Goal: Task Accomplishment & Management: Complete application form

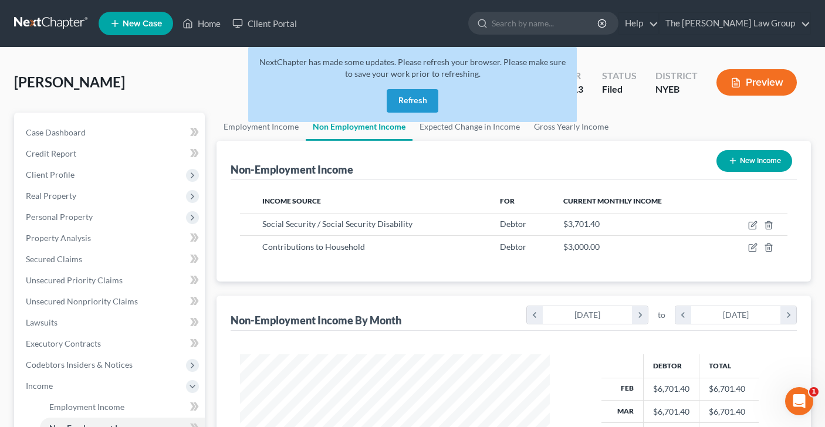
scroll to position [210, 333]
click at [425, 94] on button "Refresh" at bounding box center [413, 100] width 52 height 23
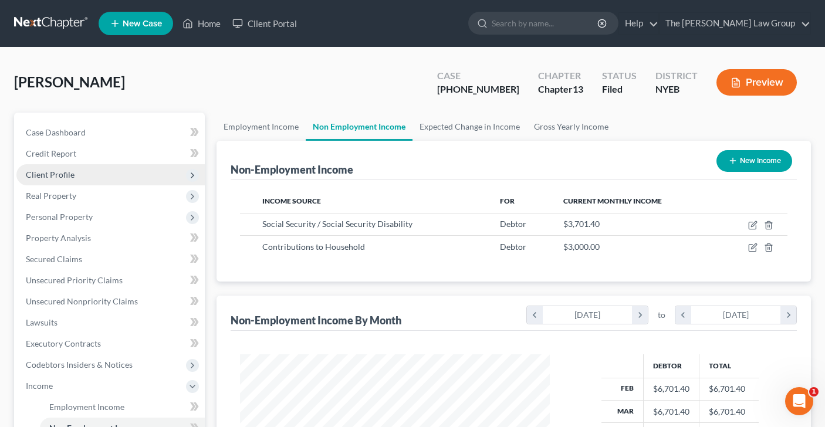
click at [76, 174] on span "Client Profile" at bounding box center [110, 174] width 188 height 21
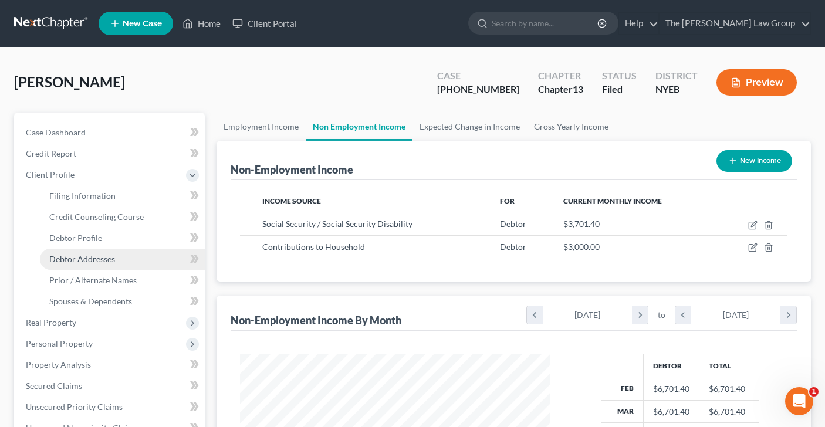
click at [86, 256] on span "Debtor Addresses" at bounding box center [82, 259] width 66 height 10
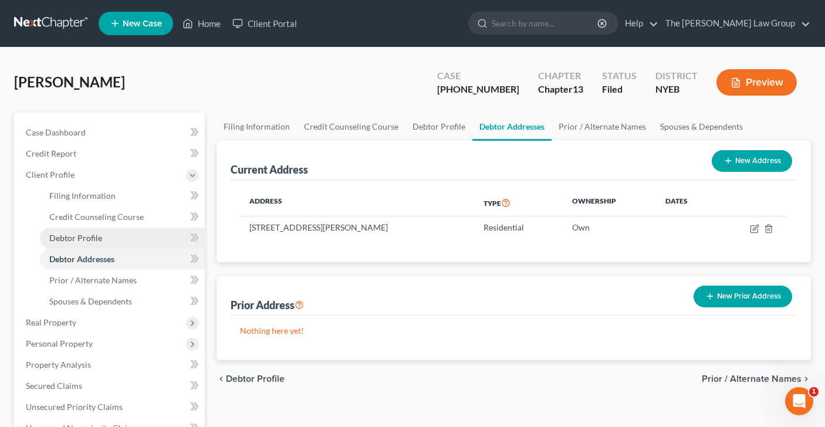
click at [103, 233] on link "Debtor Profile" at bounding box center [122, 238] width 165 height 21
select select "0"
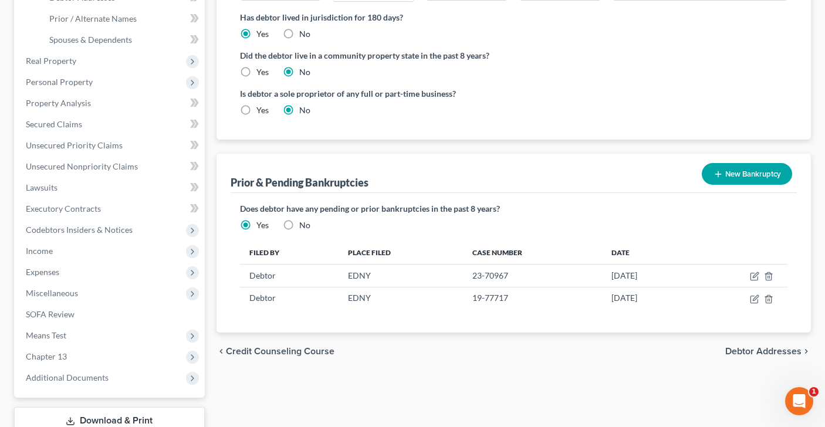
scroll to position [263, 0]
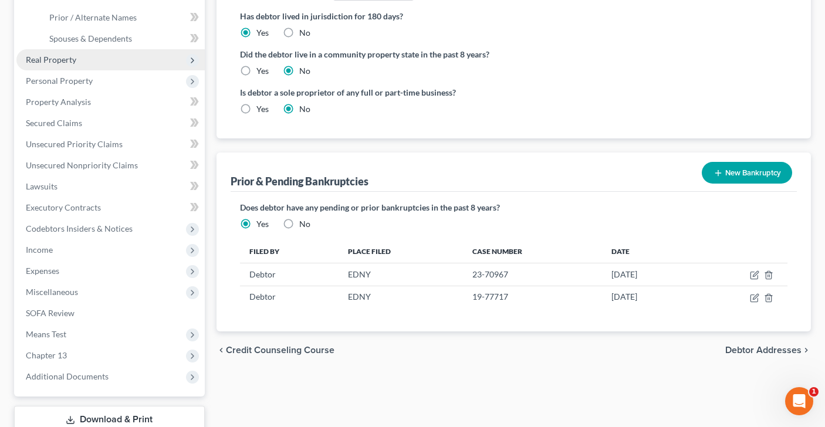
click at [75, 59] on span "Real Property" at bounding box center [51, 60] width 50 height 10
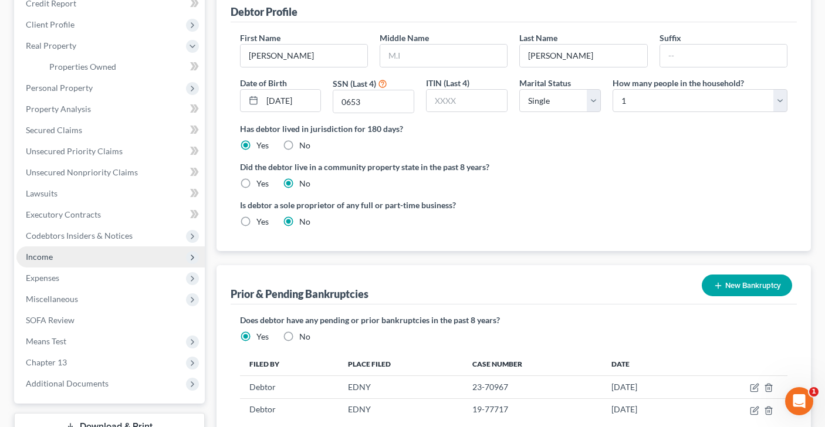
scroll to position [0, 0]
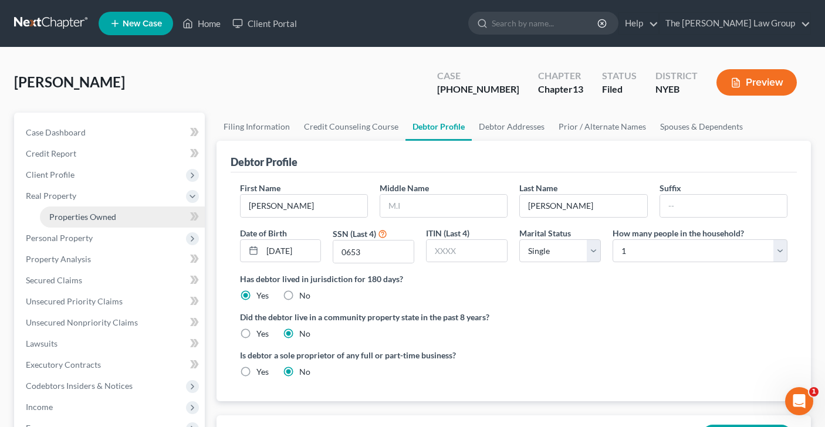
click at [72, 214] on span "Properties Owned" at bounding box center [82, 217] width 67 height 10
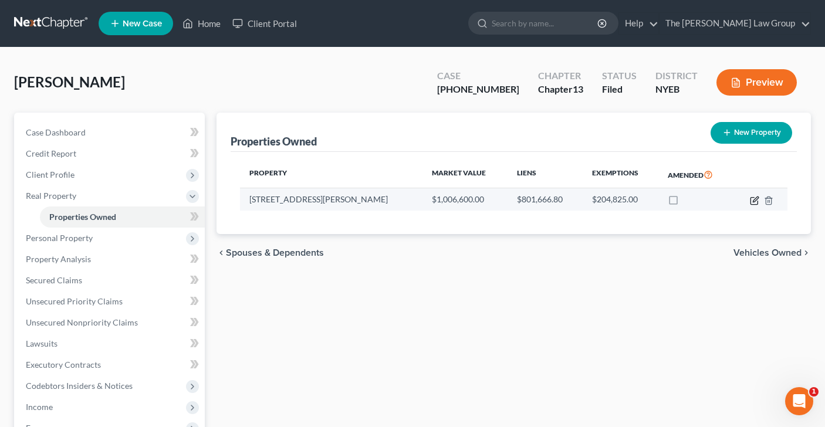
click at [753, 198] on icon "button" at bounding box center [754, 200] width 9 height 9
select select "35"
select select "0"
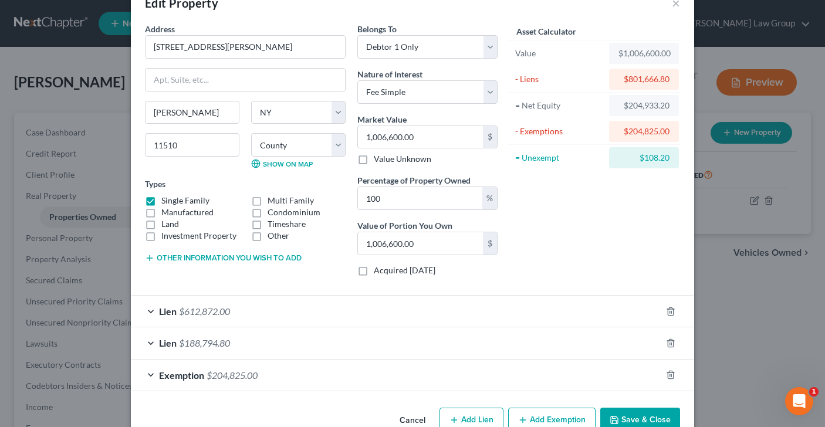
scroll to position [59, 0]
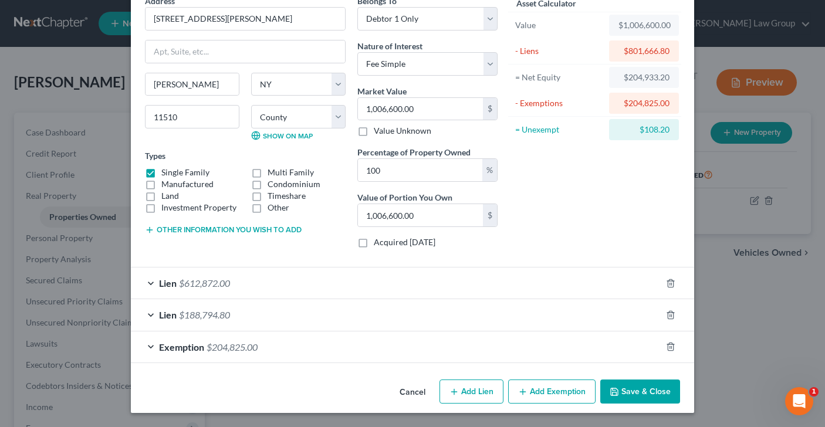
click at [150, 283] on div "Lien $612,872.00" at bounding box center [396, 283] width 530 height 31
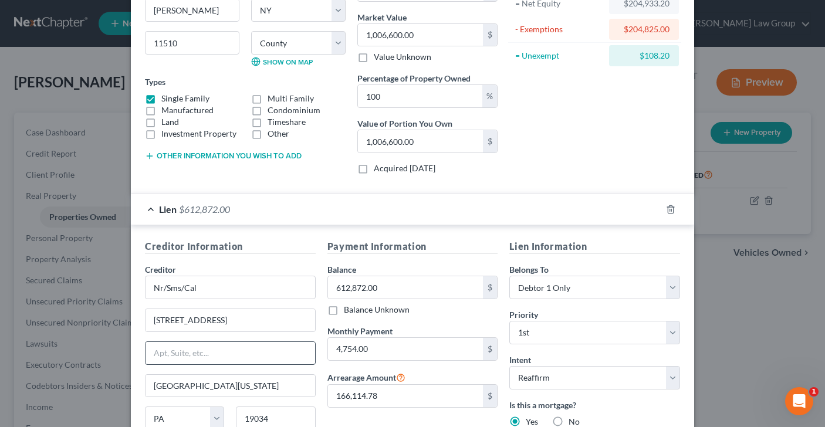
scroll to position [0, 0]
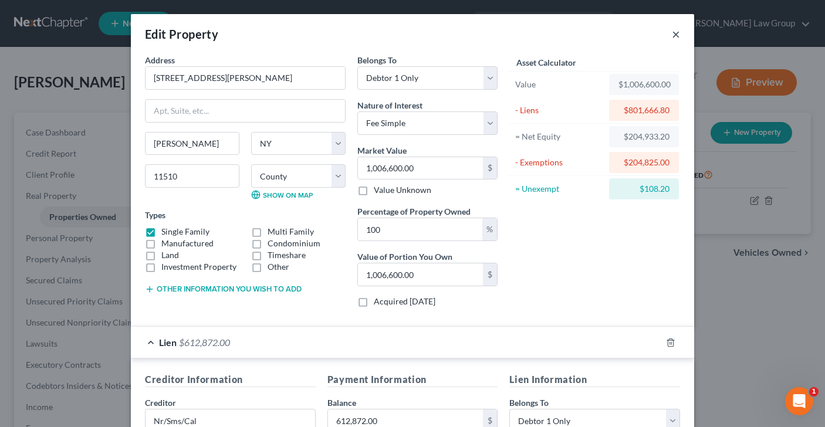
click at [676, 35] on button "×" at bounding box center [676, 34] width 8 height 14
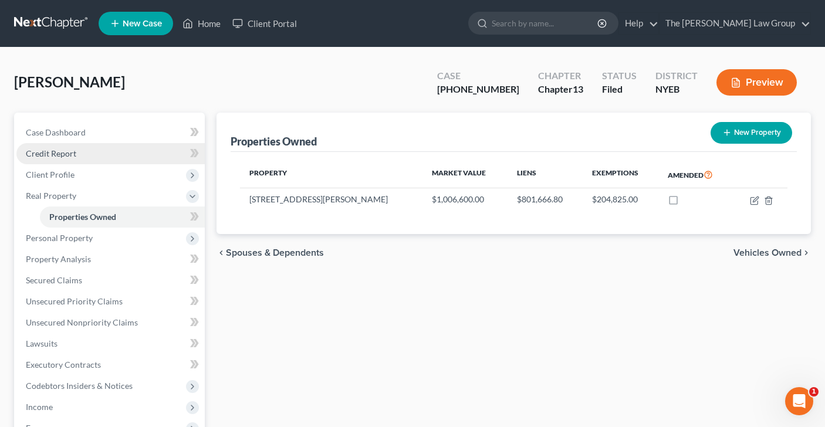
click at [68, 154] on span "Credit Report" at bounding box center [51, 153] width 50 height 10
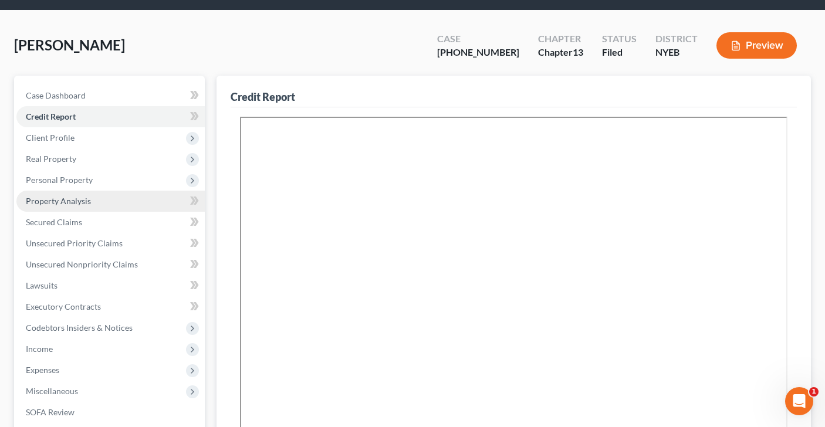
scroll to position [103, 0]
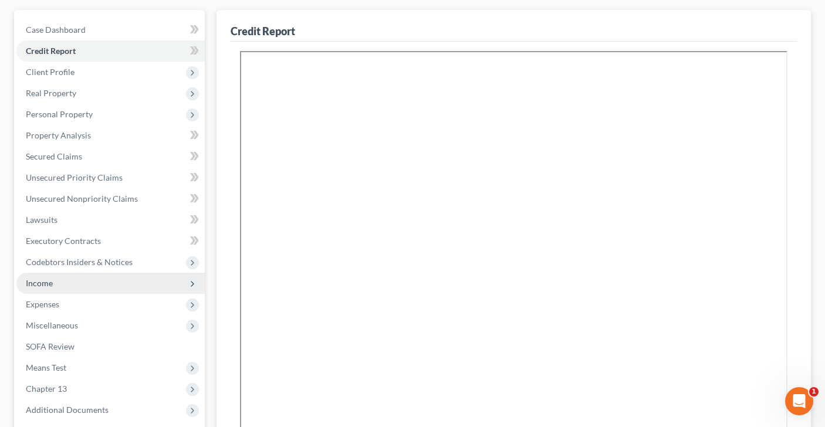
click at [81, 286] on span "Income" at bounding box center [110, 283] width 188 height 21
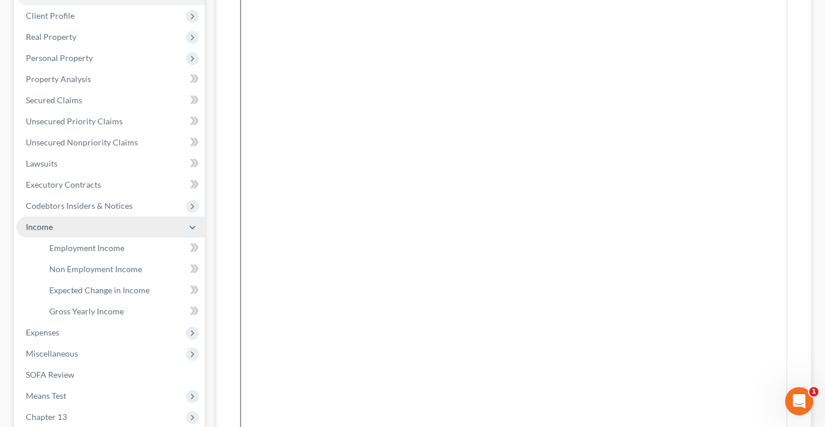
scroll to position [172, 0]
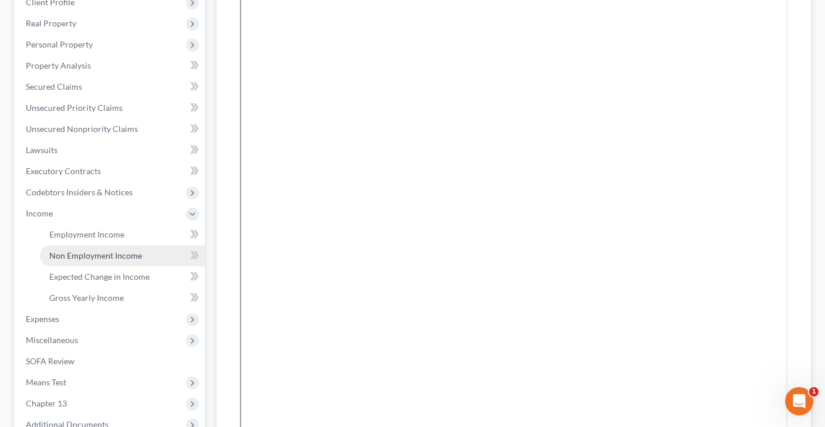
click at [145, 253] on link "Non Employment Income" at bounding box center [122, 255] width 165 height 21
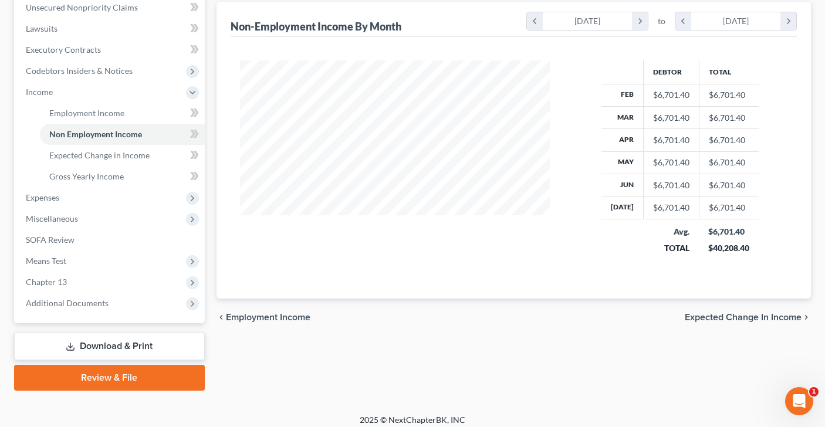
scroll to position [294, 0]
click at [55, 201] on span "Expenses" at bounding box center [42, 197] width 33 height 10
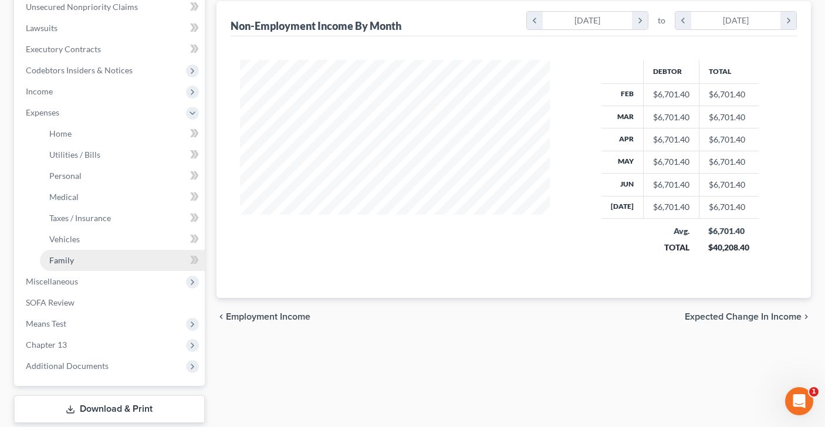
click at [76, 255] on link "Family" at bounding box center [122, 260] width 165 height 21
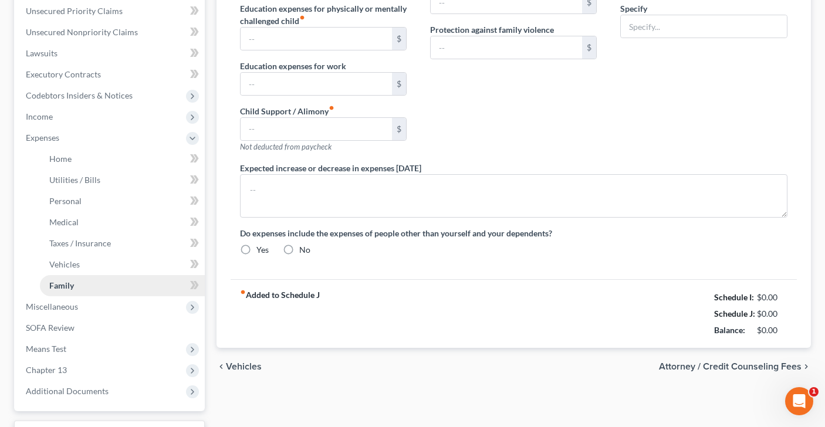
type input "0.00"
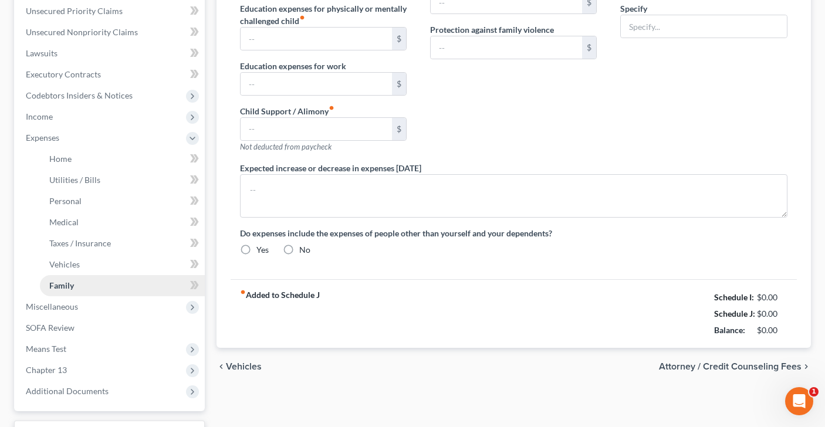
type input "0.00"
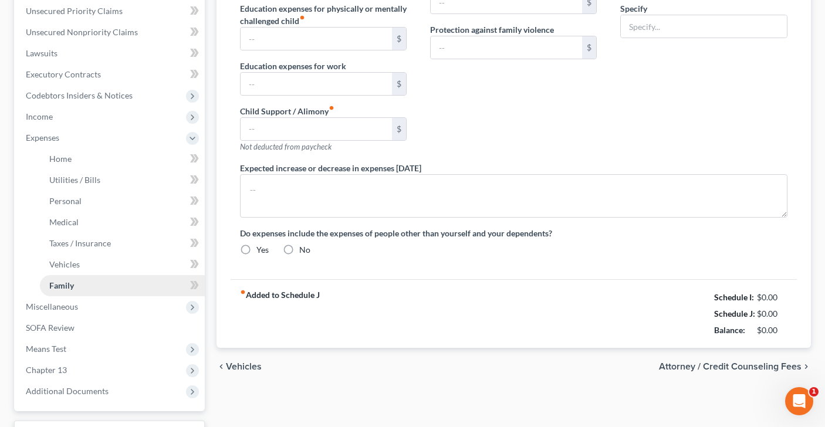
radio input "true"
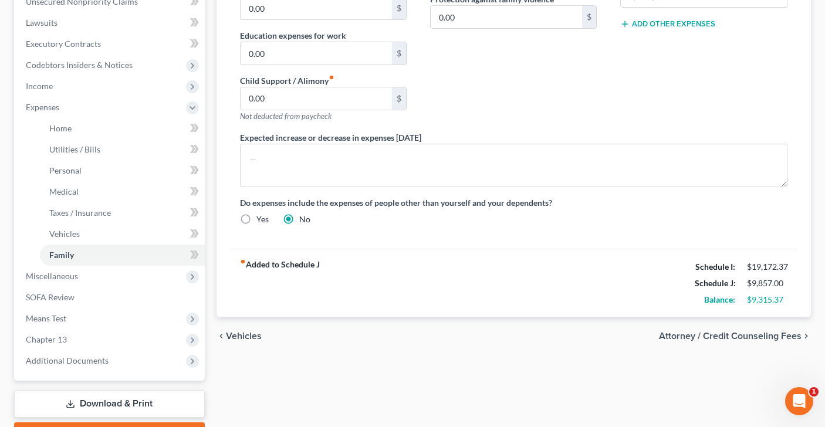
scroll to position [321, 0]
